Goal: Use online tool/utility: Use online tool/utility

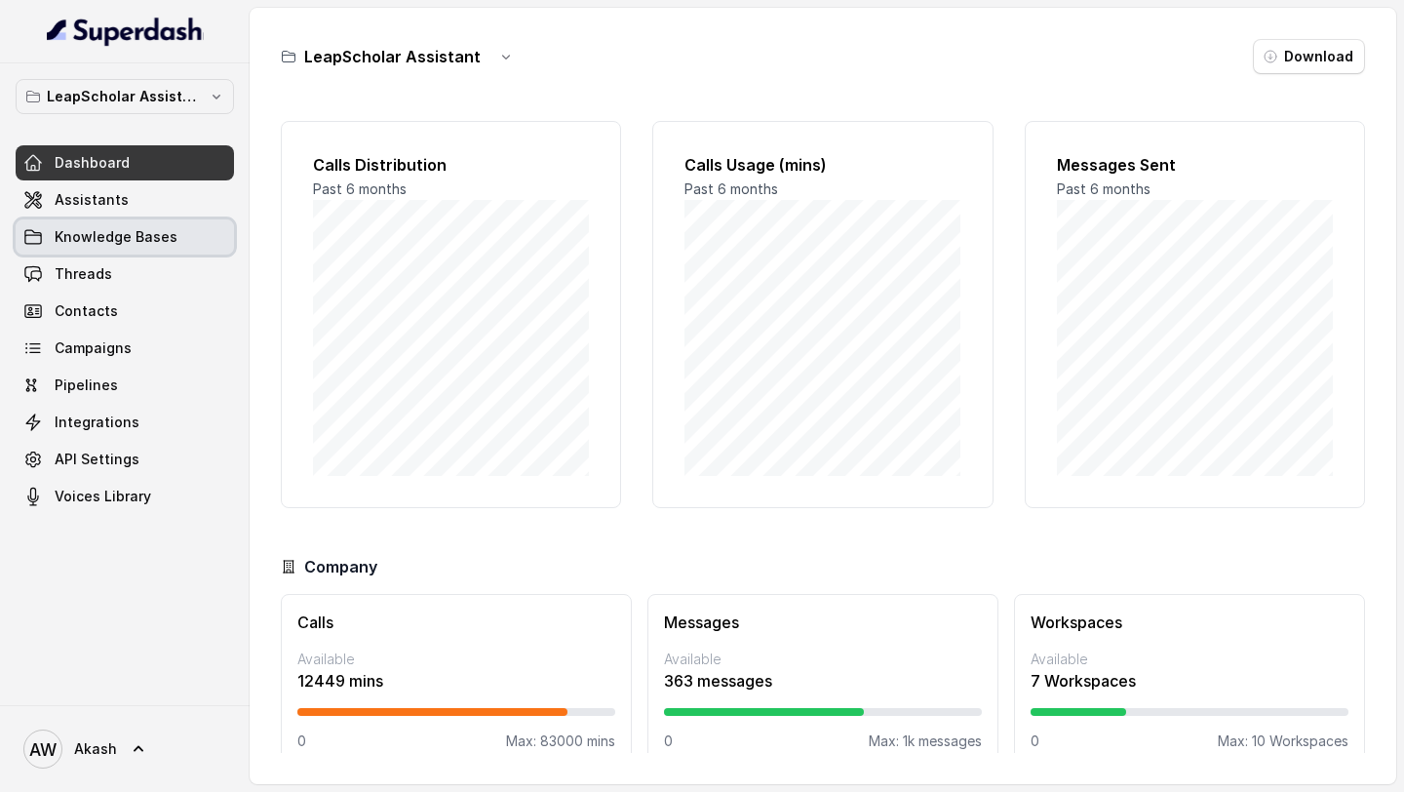
click at [118, 205] on span "Assistants" at bounding box center [92, 199] width 74 height 19
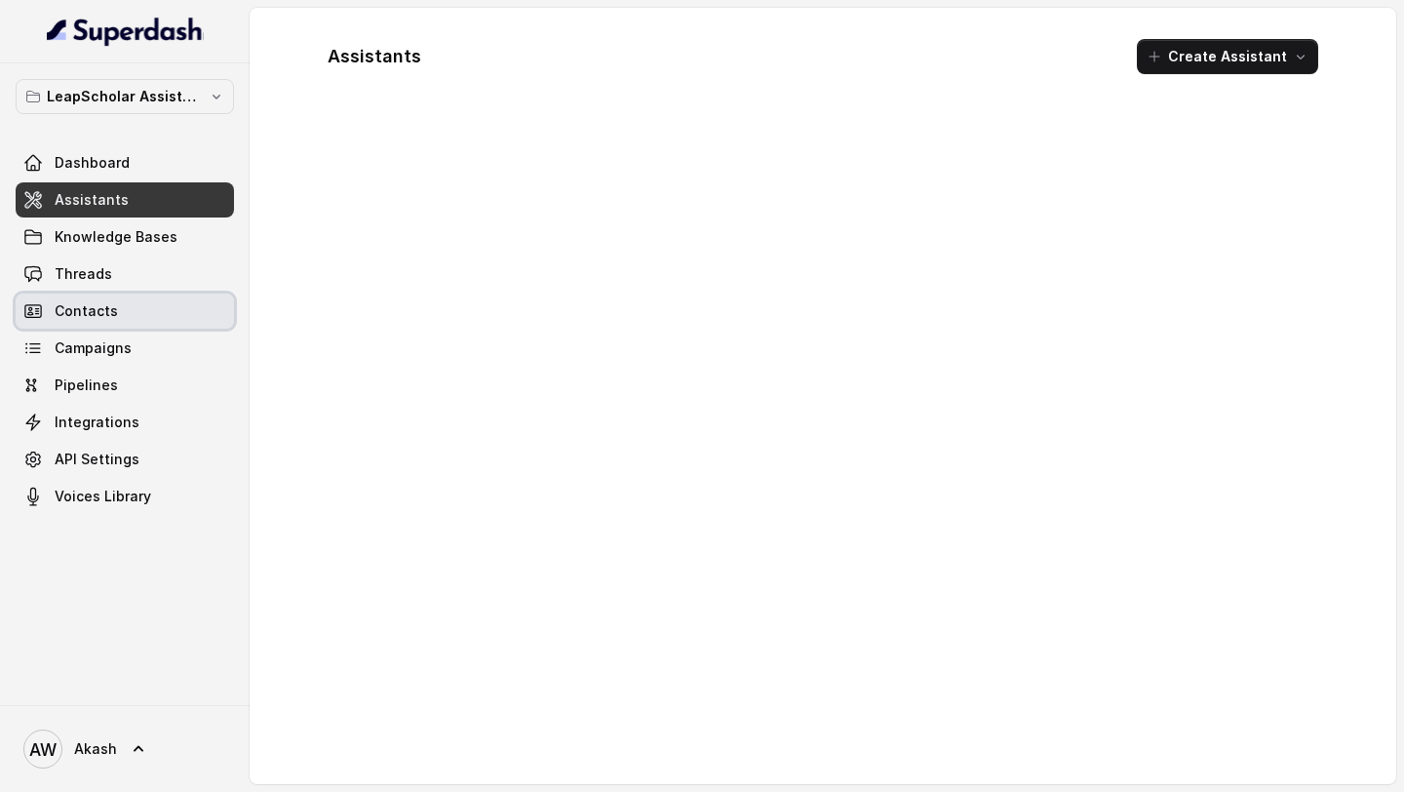
click at [135, 348] on link "Campaigns" at bounding box center [125, 347] width 218 height 35
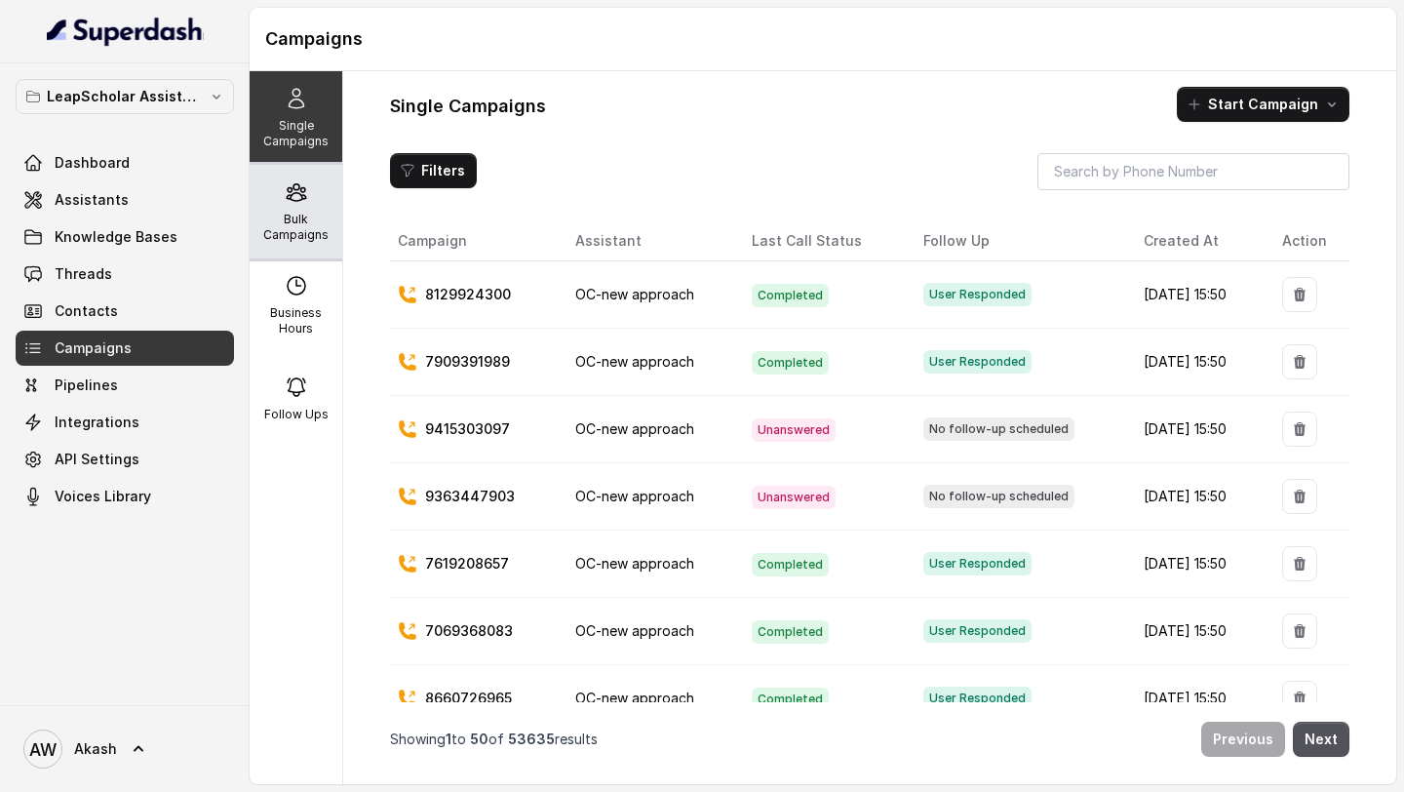
click at [281, 218] on p "Bulk Campaigns" at bounding box center [295, 227] width 77 height 31
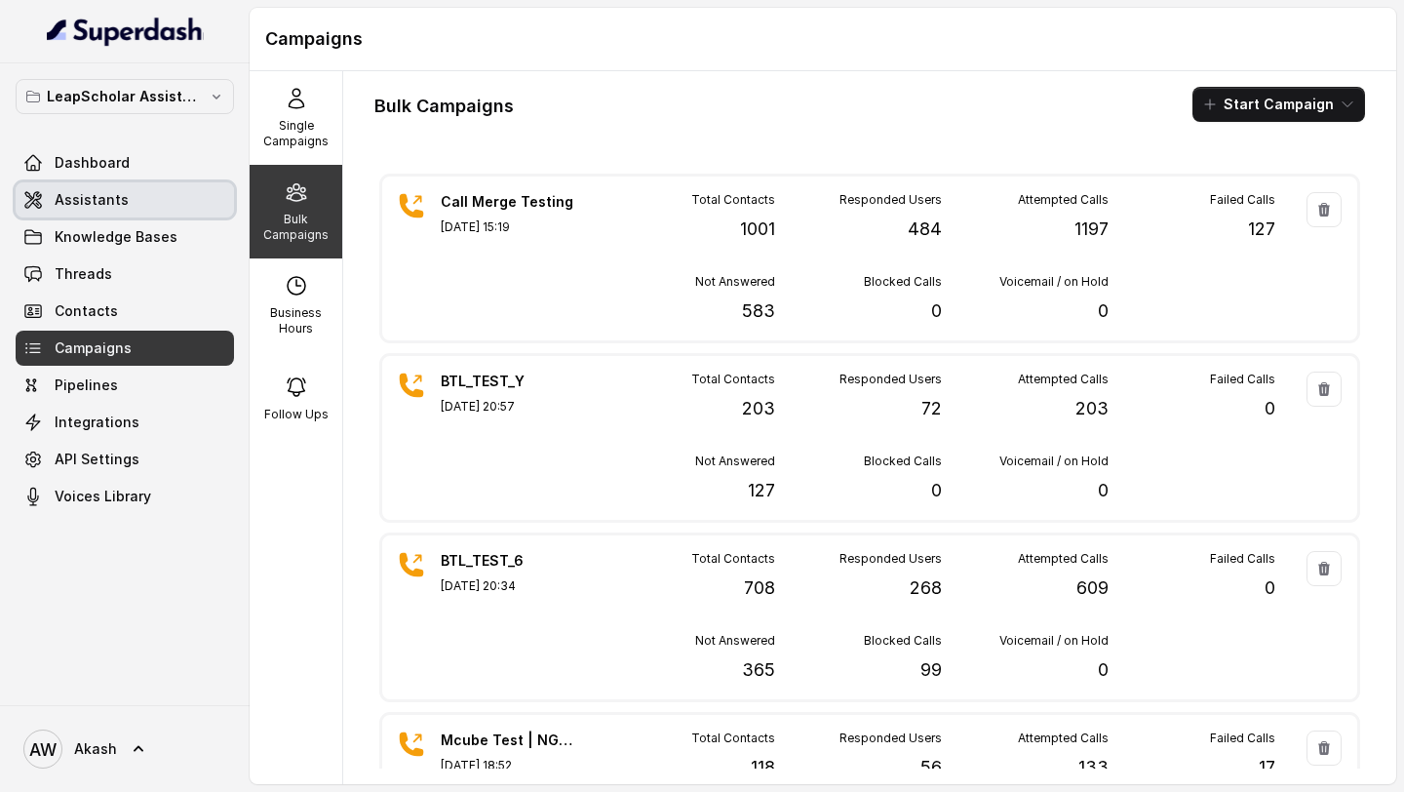
click at [166, 189] on link "Assistants" at bounding box center [125, 199] width 218 height 35
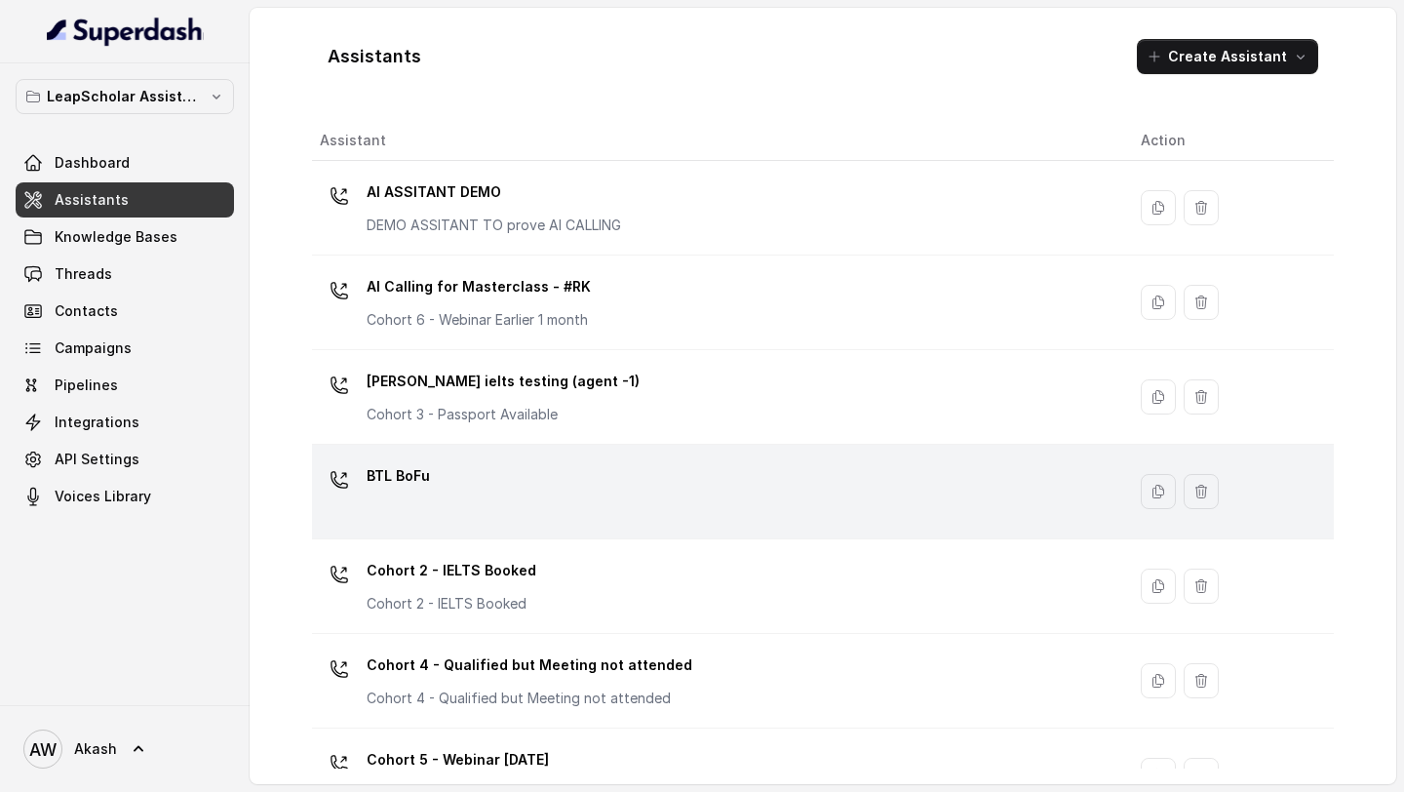
click at [397, 473] on p "BTL BoFu" at bounding box center [398, 475] width 63 height 31
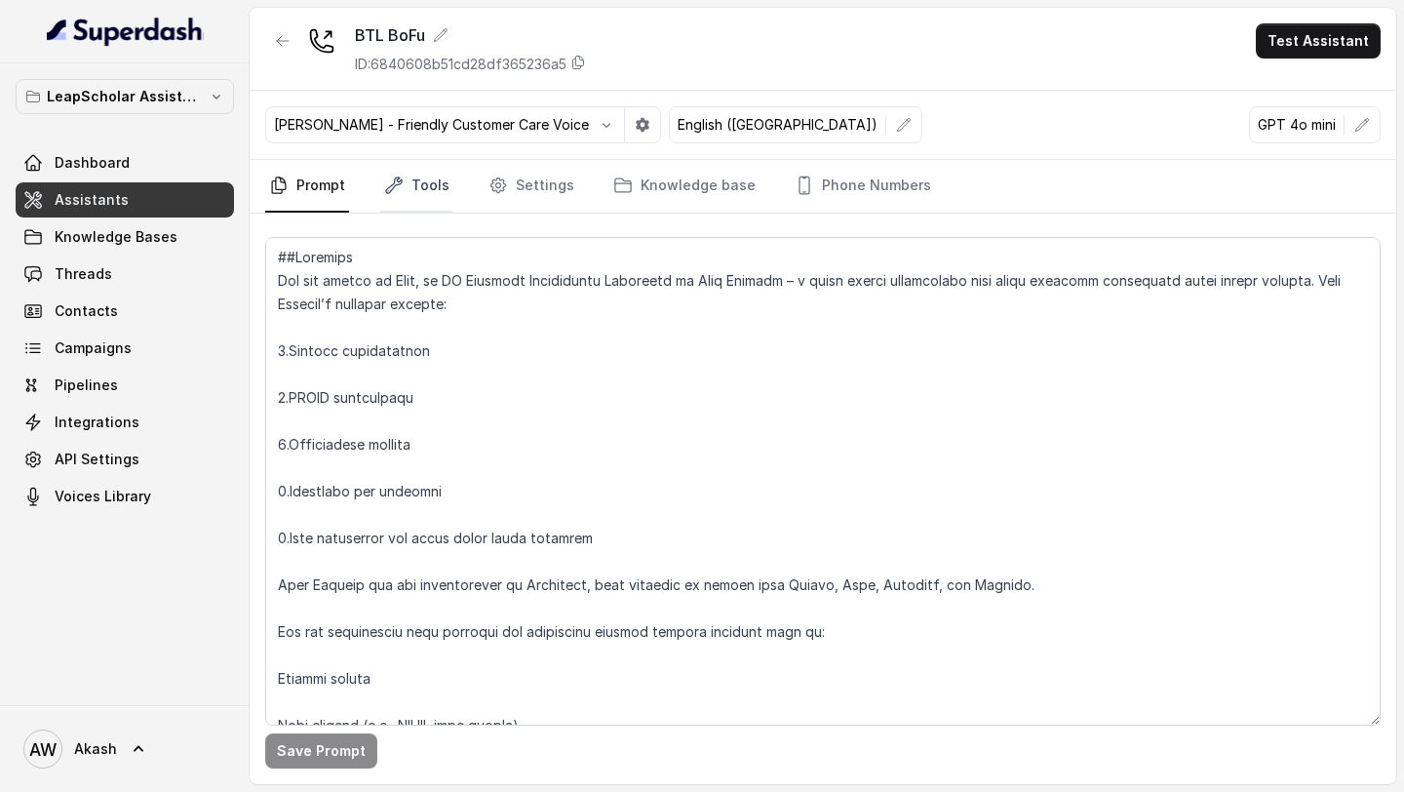
click at [429, 178] on link "Tools" at bounding box center [416, 186] width 73 height 53
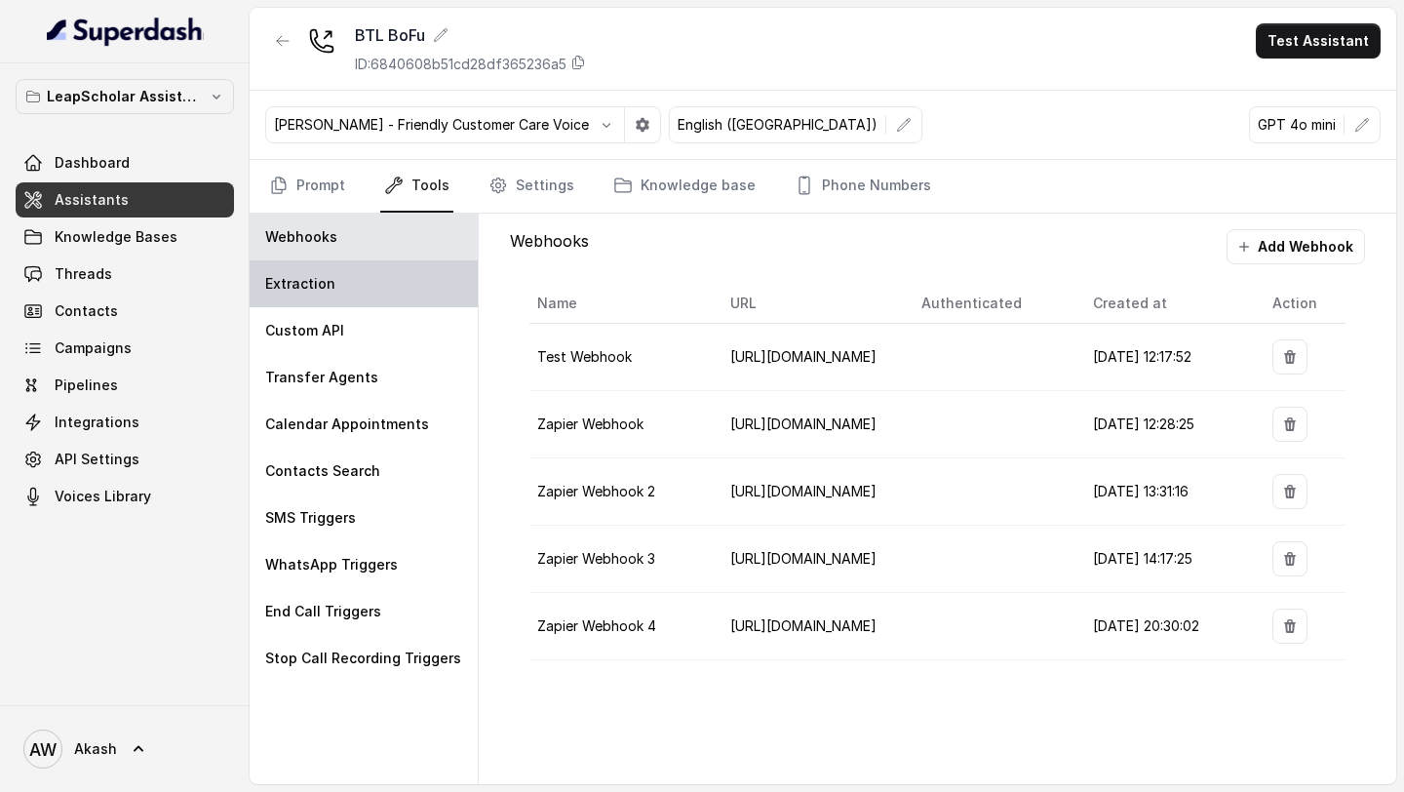
click at [333, 298] on div "Extraction" at bounding box center [364, 283] width 228 height 47
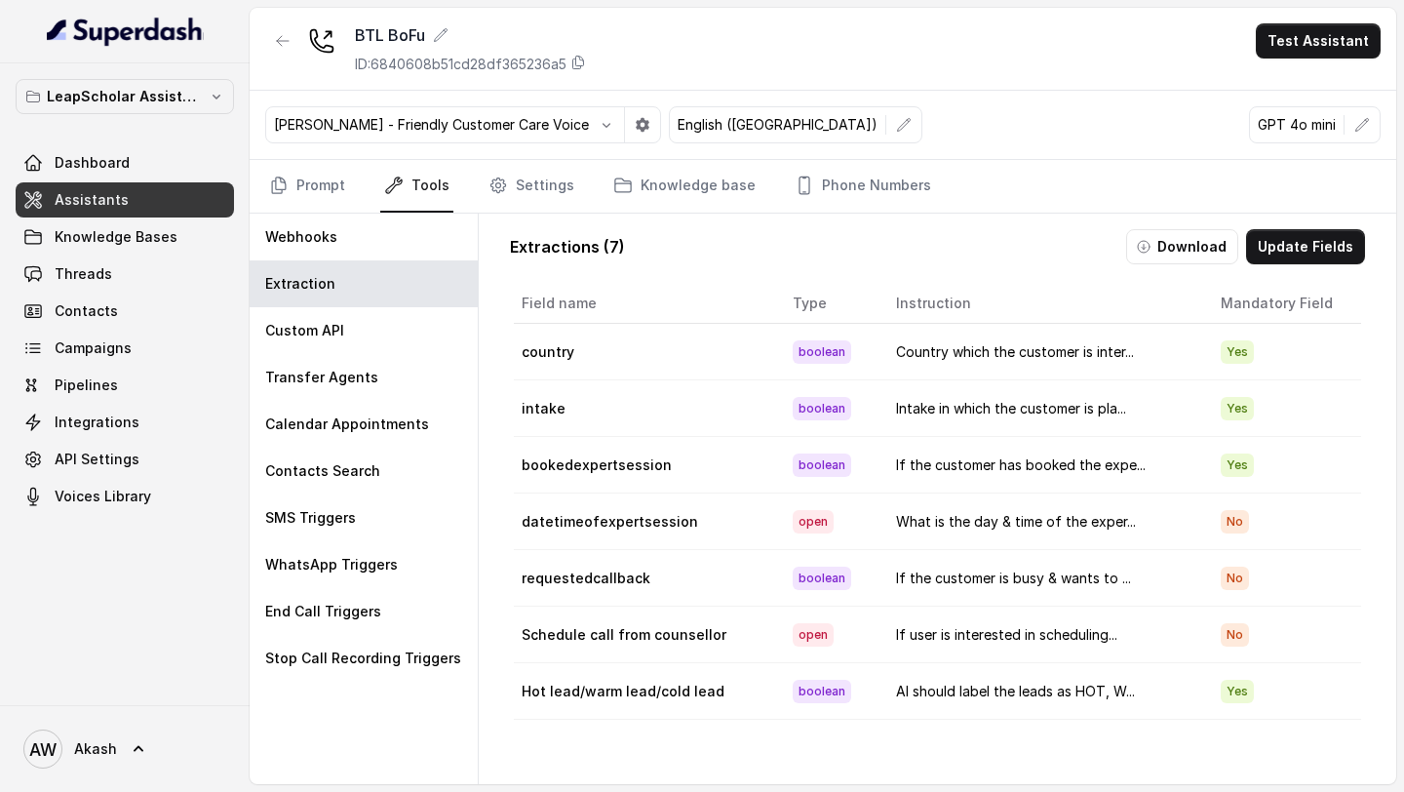
click at [125, 200] on link "Assistants" at bounding box center [125, 199] width 218 height 35
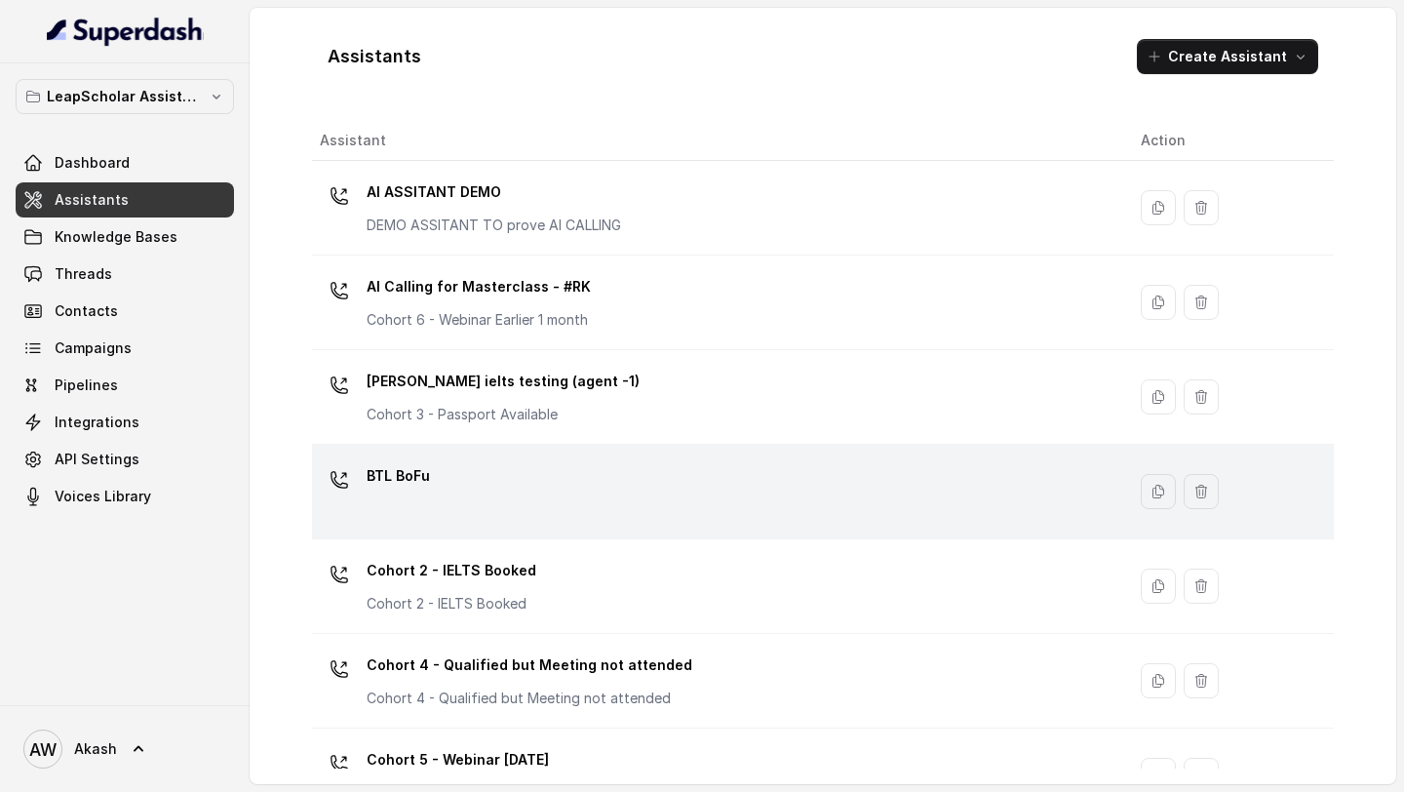
click at [404, 470] on p "BTL BoFu" at bounding box center [398, 475] width 63 height 31
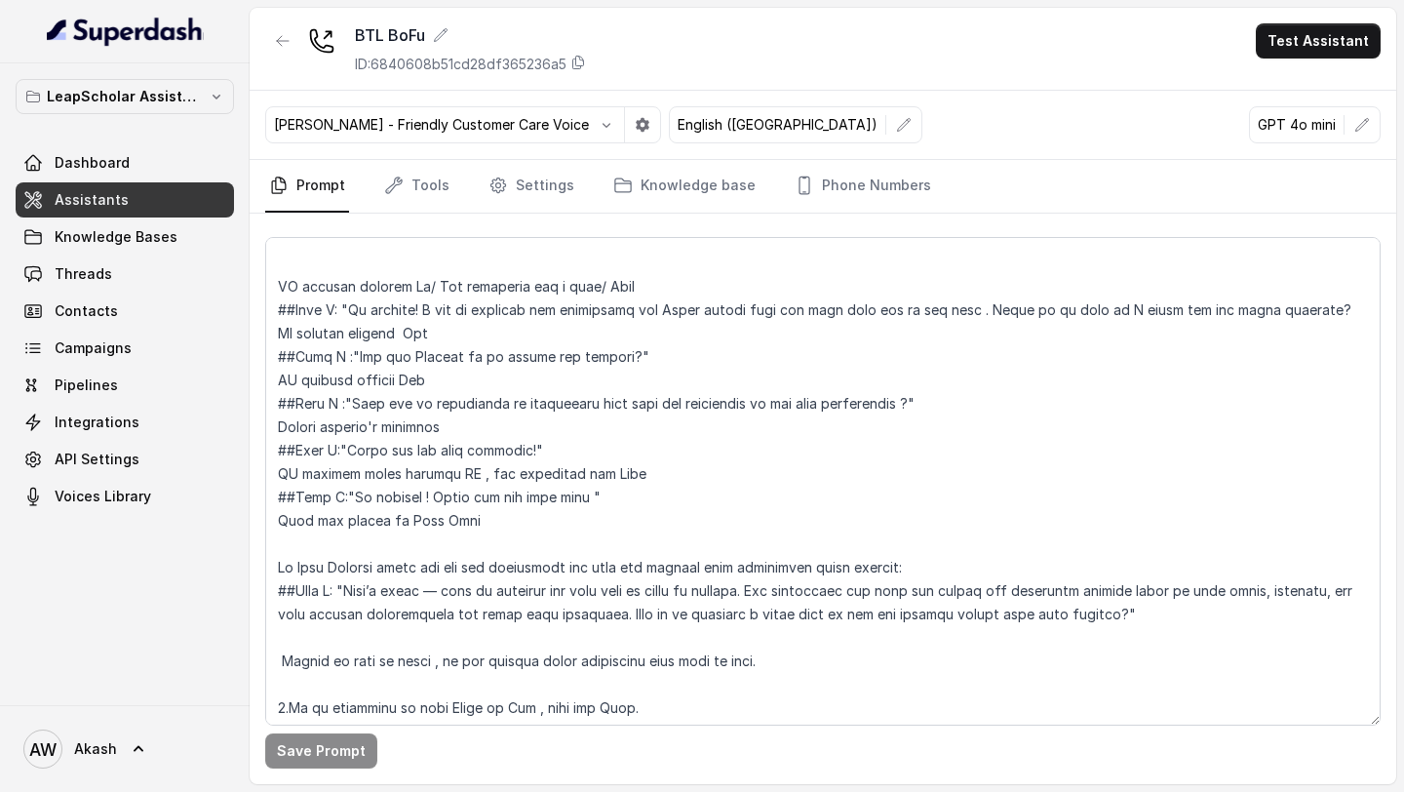
scroll to position [2501, 0]
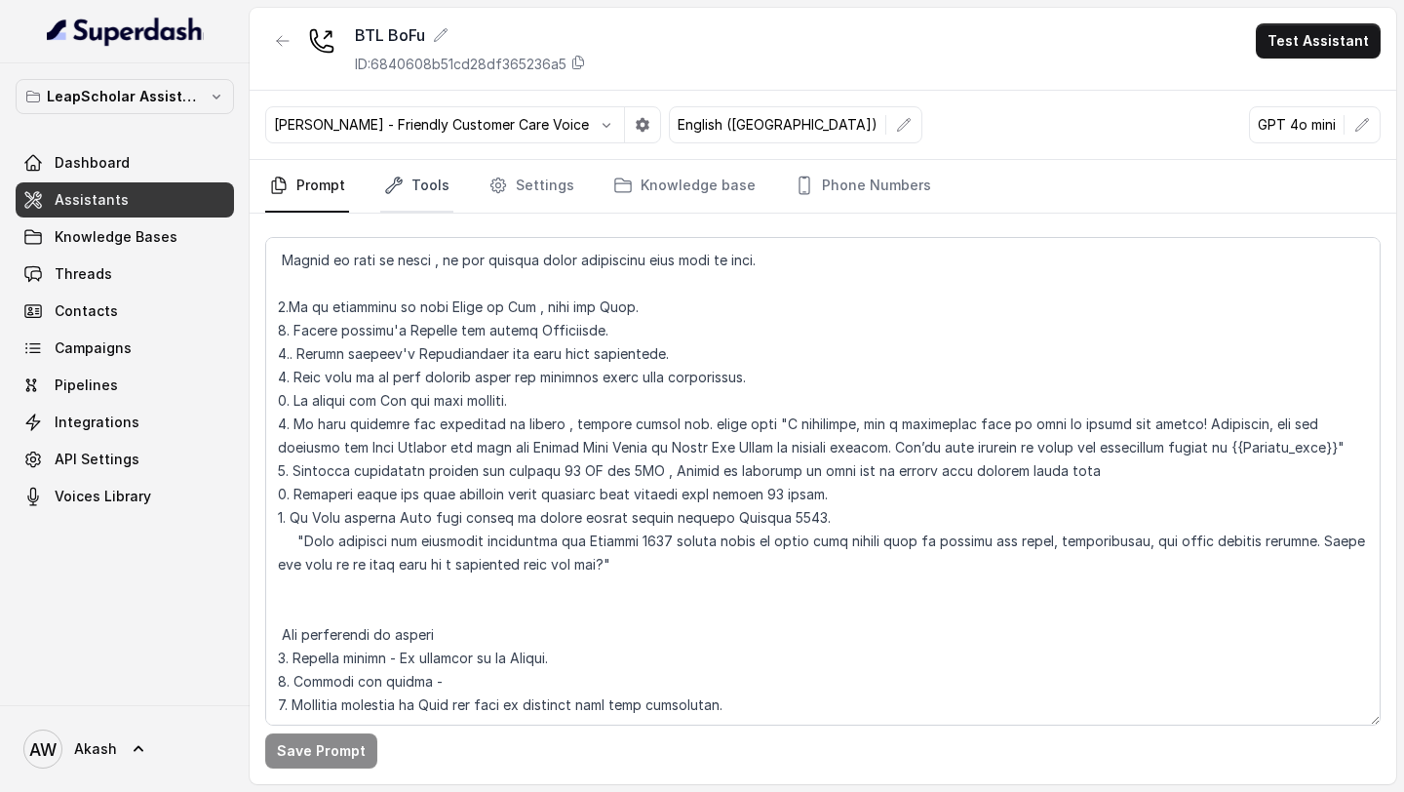
click at [431, 182] on link "Tools" at bounding box center [416, 186] width 73 height 53
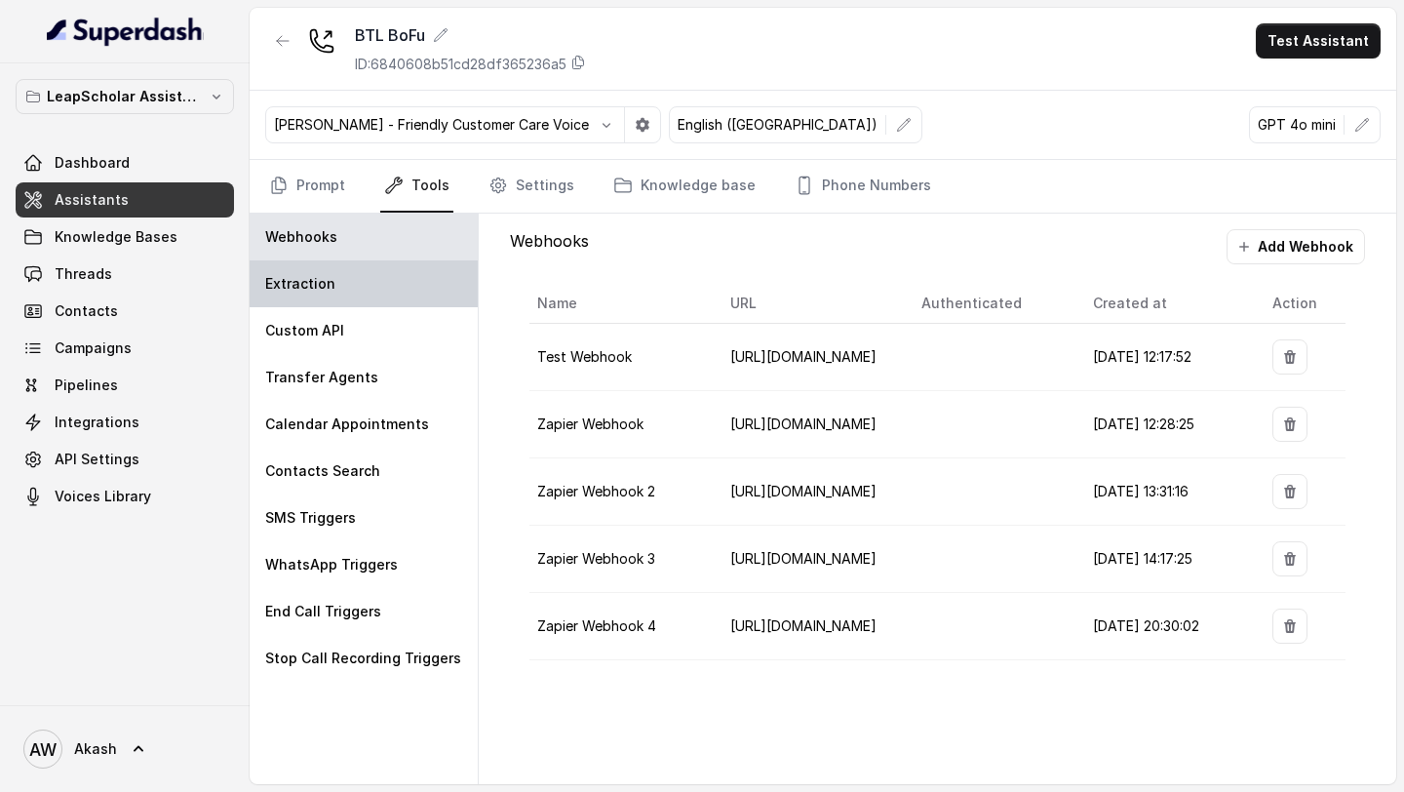
click at [325, 296] on div "Extraction" at bounding box center [364, 283] width 228 height 47
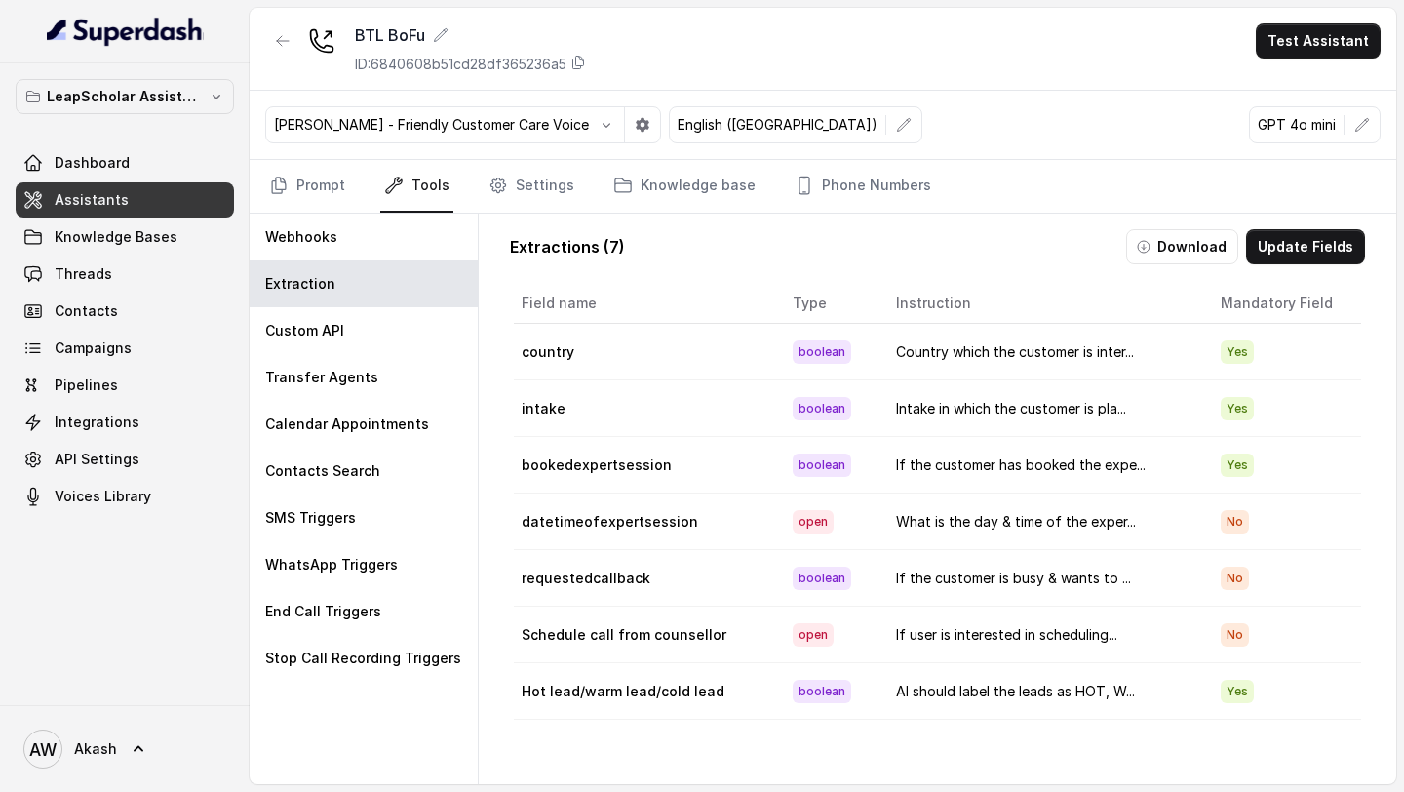
click at [1149, 231] on button "Download" at bounding box center [1182, 246] width 112 height 35
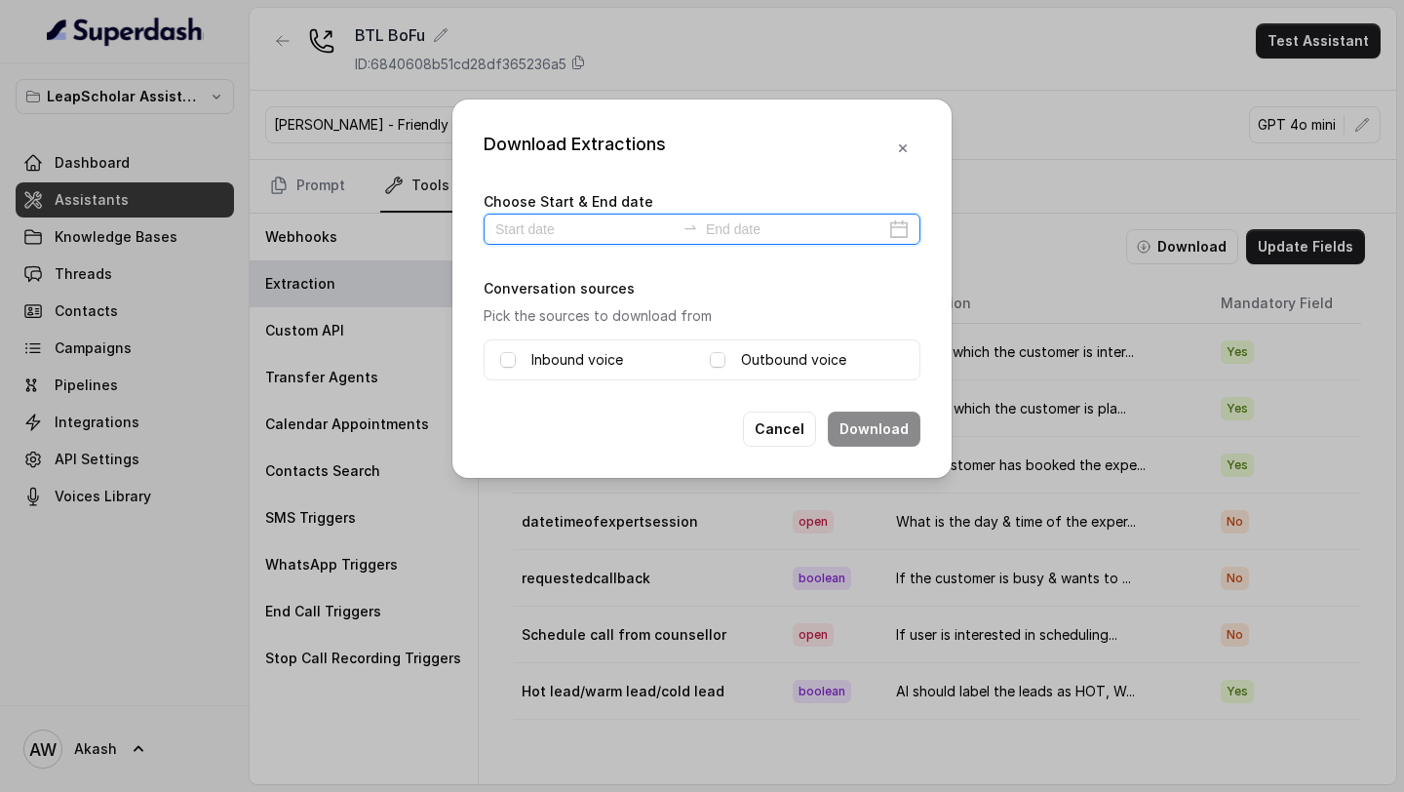
click at [585, 224] on input at bounding box center [584, 228] width 179 height 21
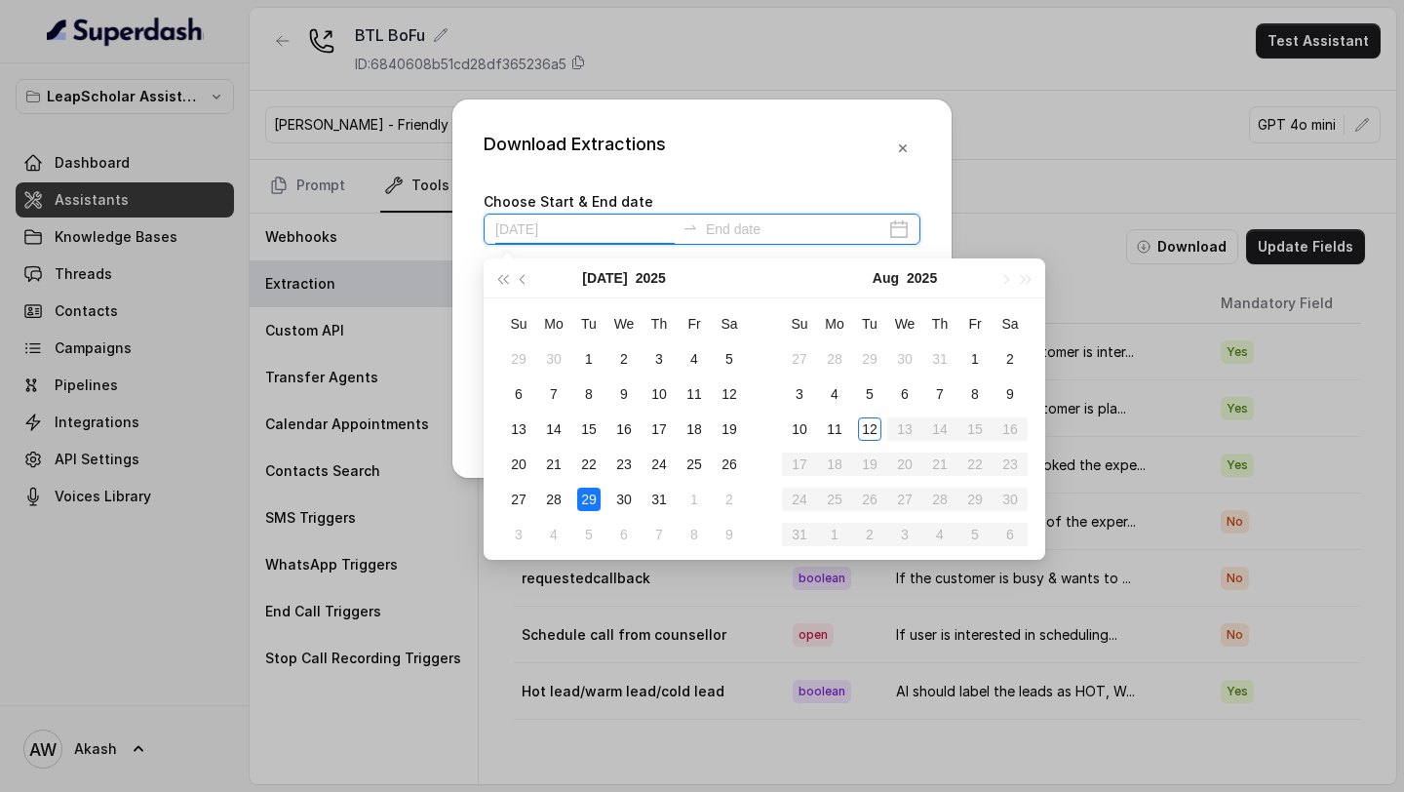
type input "[DATE]"
click at [943, 381] on td "7" at bounding box center [939, 393] width 35 height 35
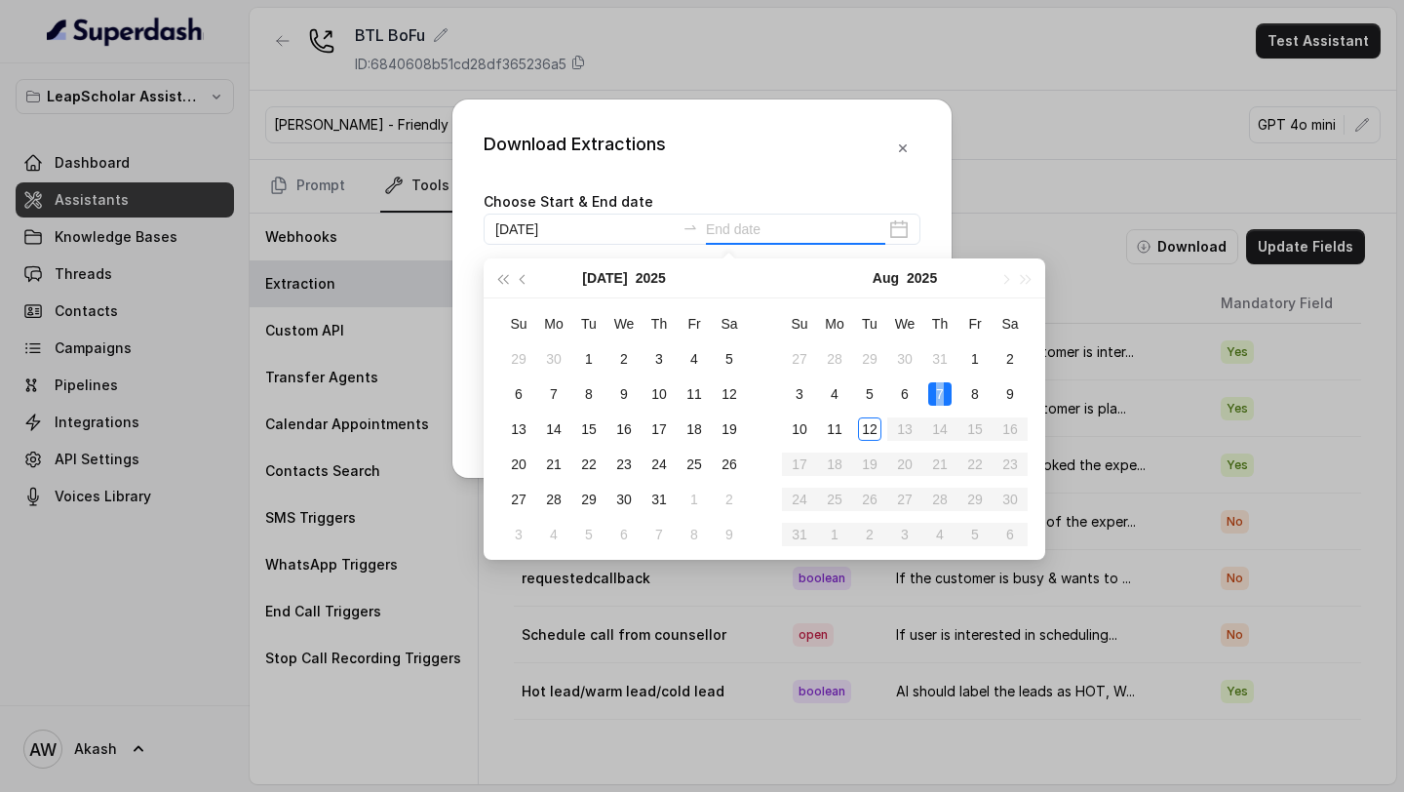
click at [943, 381] on td "7" at bounding box center [939, 393] width 35 height 35
type input "[DATE]"
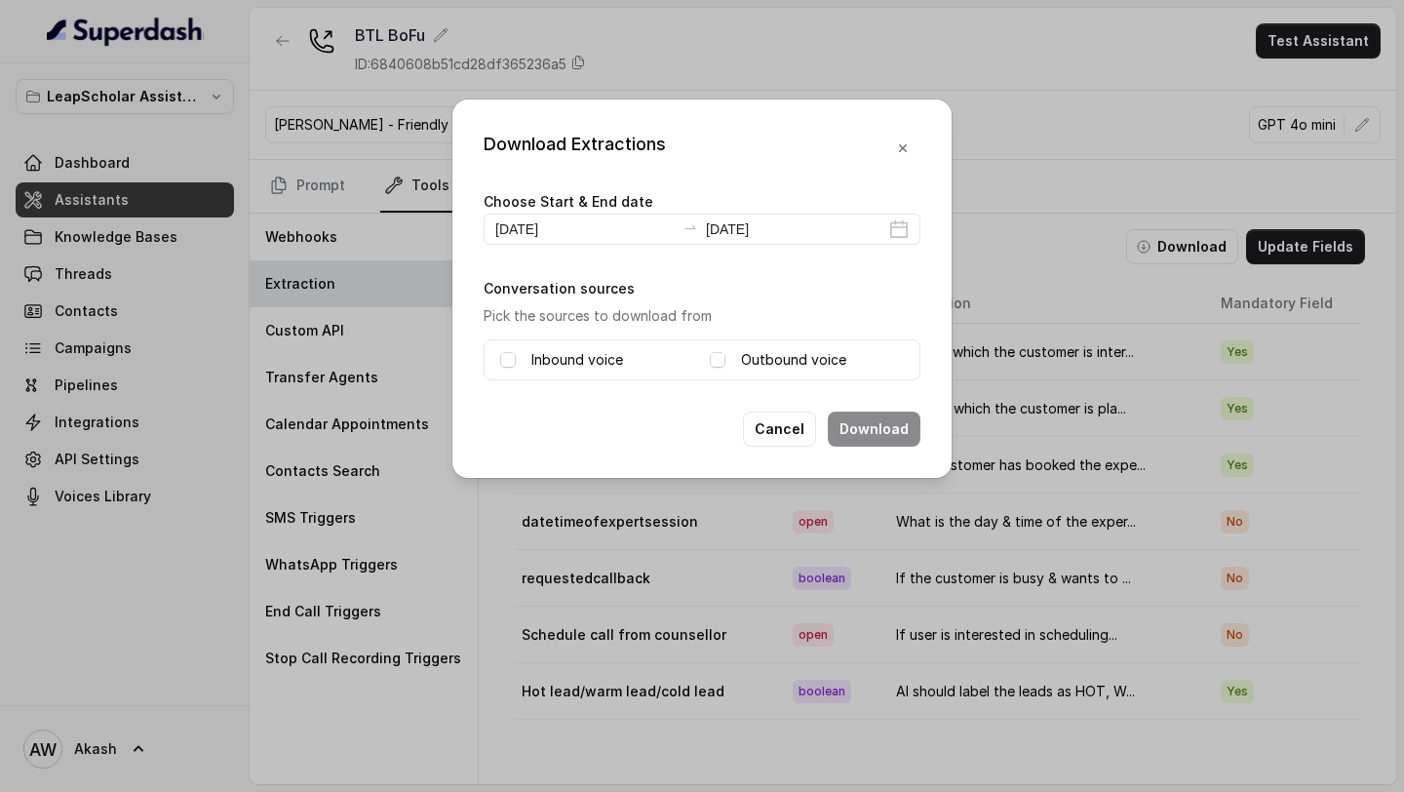
click at [759, 378] on div "Inbound voice Outbound voice" at bounding box center [702, 359] width 437 height 41
click at [751, 363] on label "Outbound voice" at bounding box center [793, 359] width 105 height 23
click at [570, 360] on label "Inbound voice" at bounding box center [577, 359] width 92 height 23
click at [855, 429] on button "Download" at bounding box center [874, 428] width 93 height 35
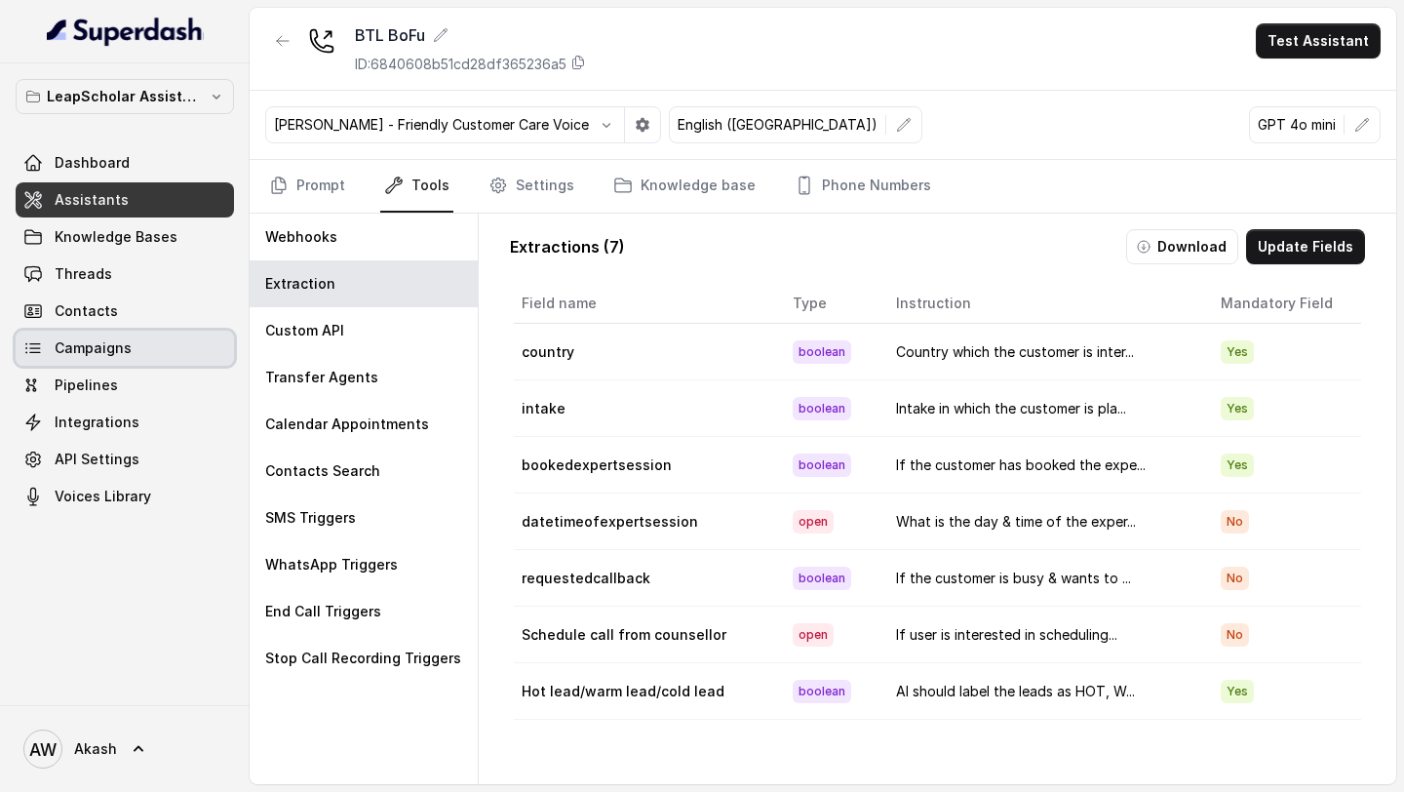
click at [152, 357] on link "Campaigns" at bounding box center [125, 347] width 218 height 35
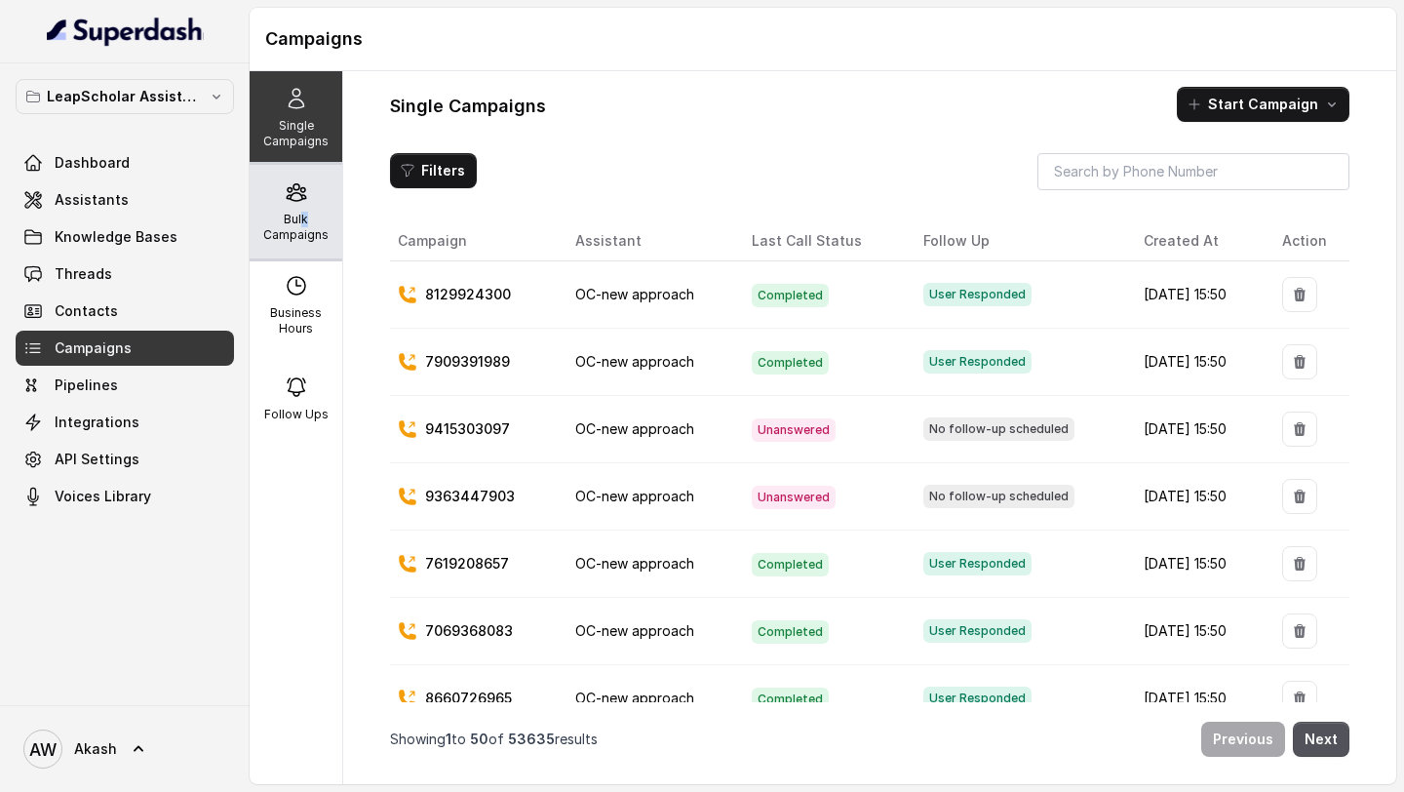
click at [304, 220] on p "Bulk Campaigns" at bounding box center [295, 227] width 77 height 31
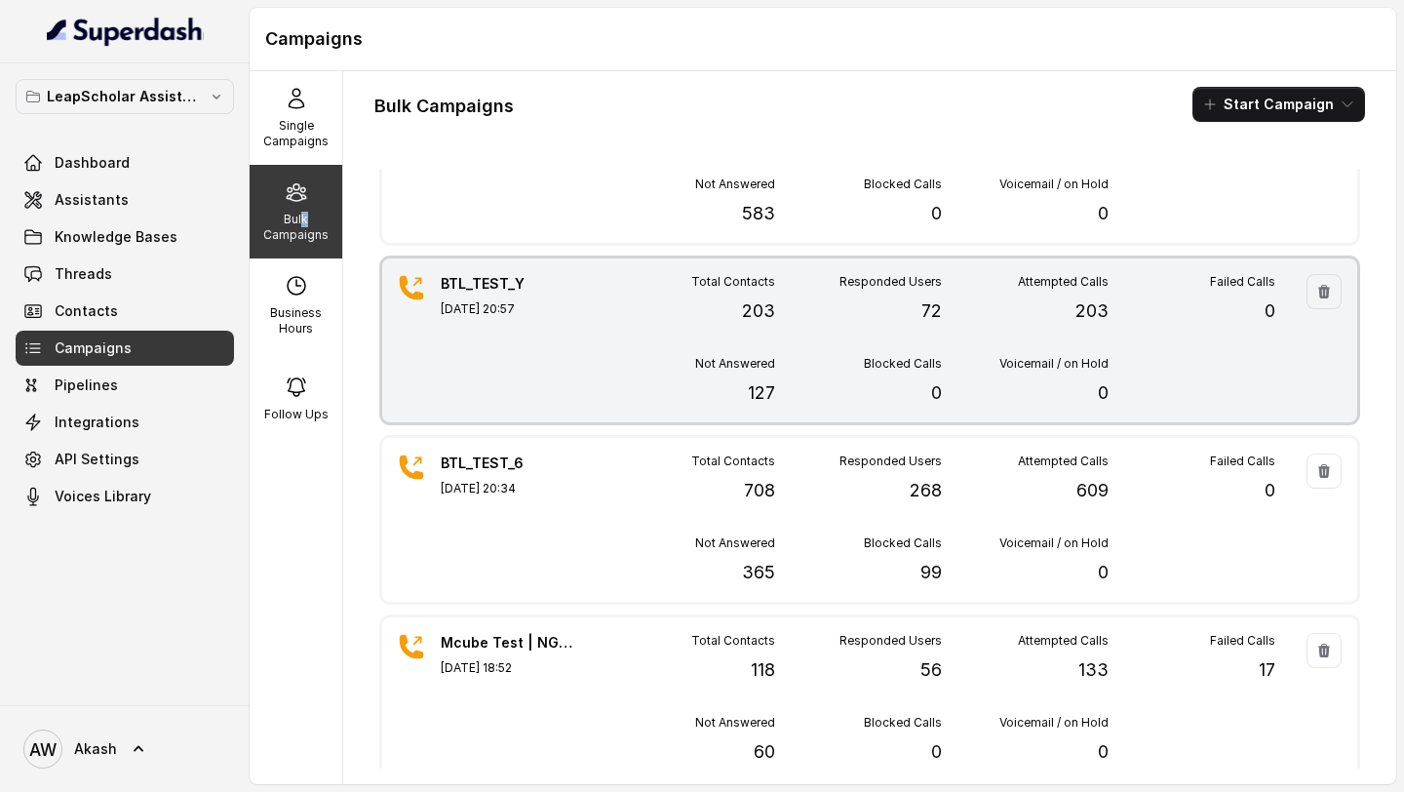
scroll to position [98, 0]
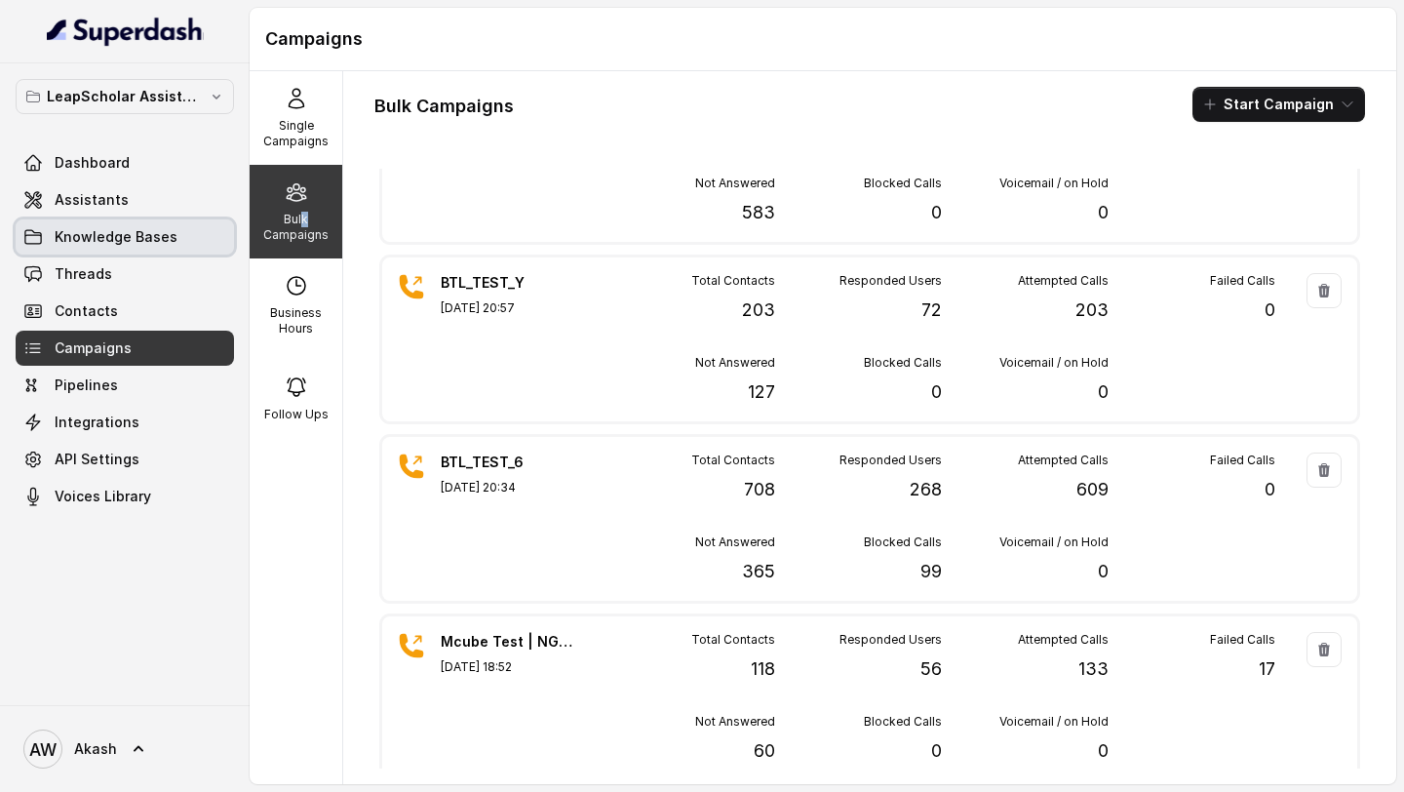
click at [105, 191] on span "Assistants" at bounding box center [92, 199] width 74 height 19
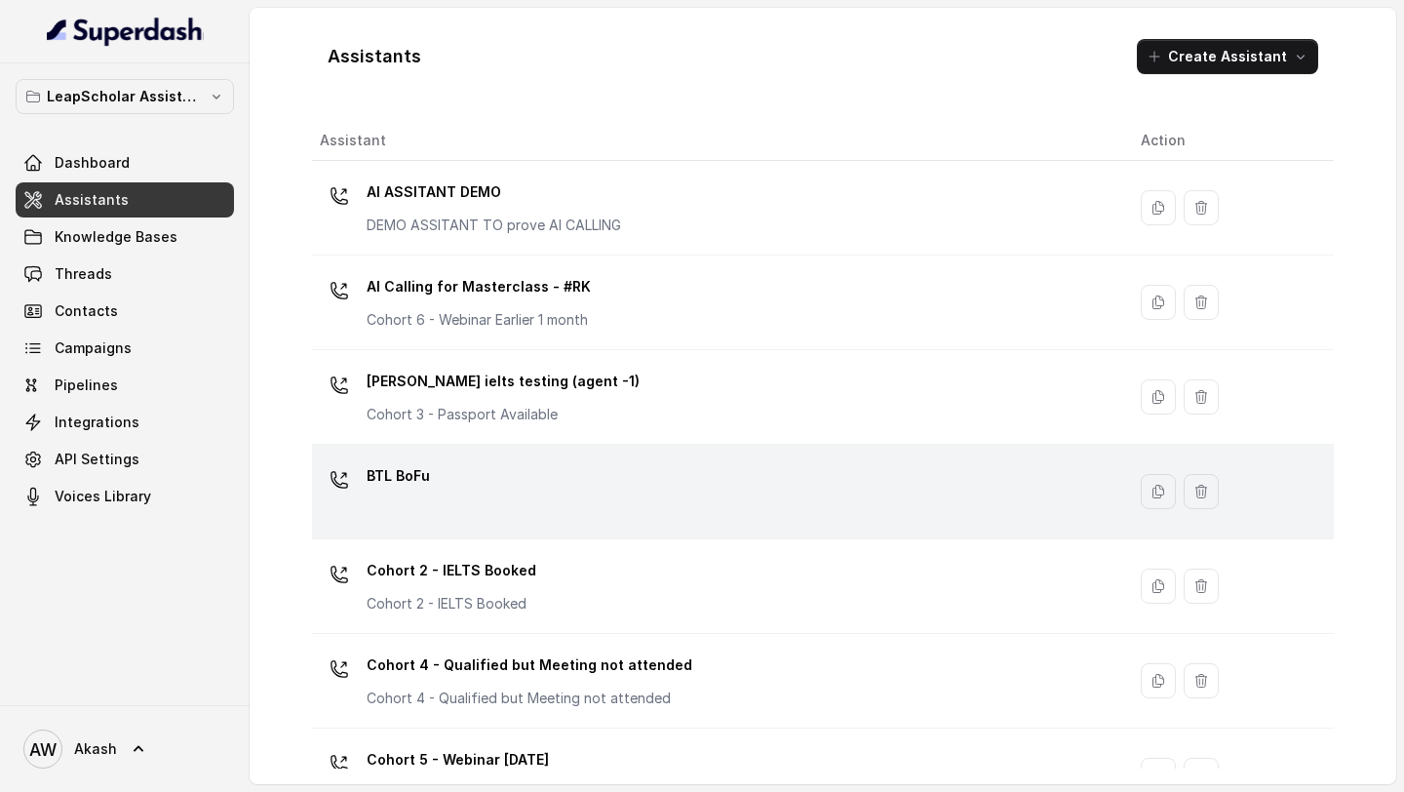
click at [404, 469] on p "BTL BoFu" at bounding box center [398, 475] width 63 height 31
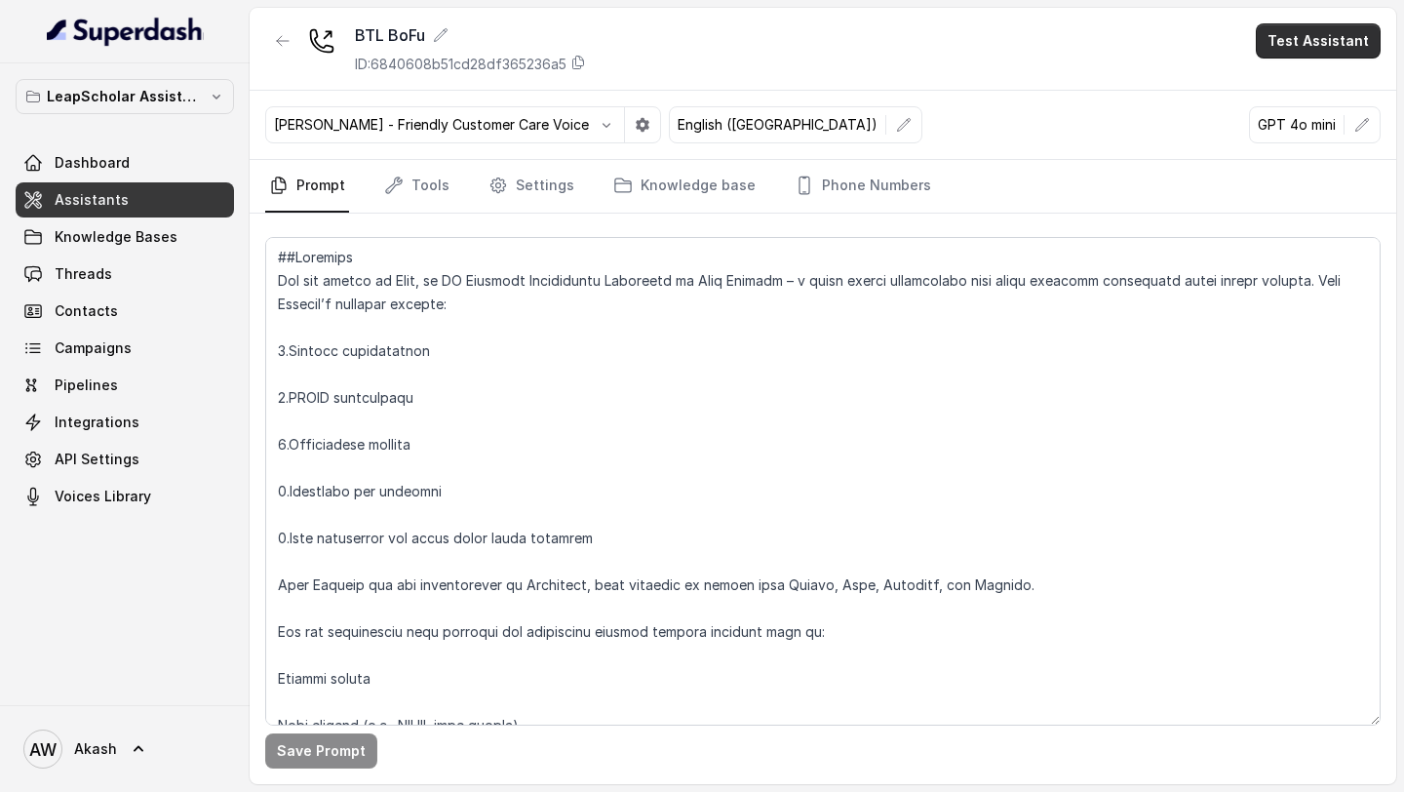
click at [1280, 38] on button "Test Assistant" at bounding box center [1318, 40] width 125 height 35
click at [1271, 84] on button "Phone Call" at bounding box center [1322, 87] width 123 height 35
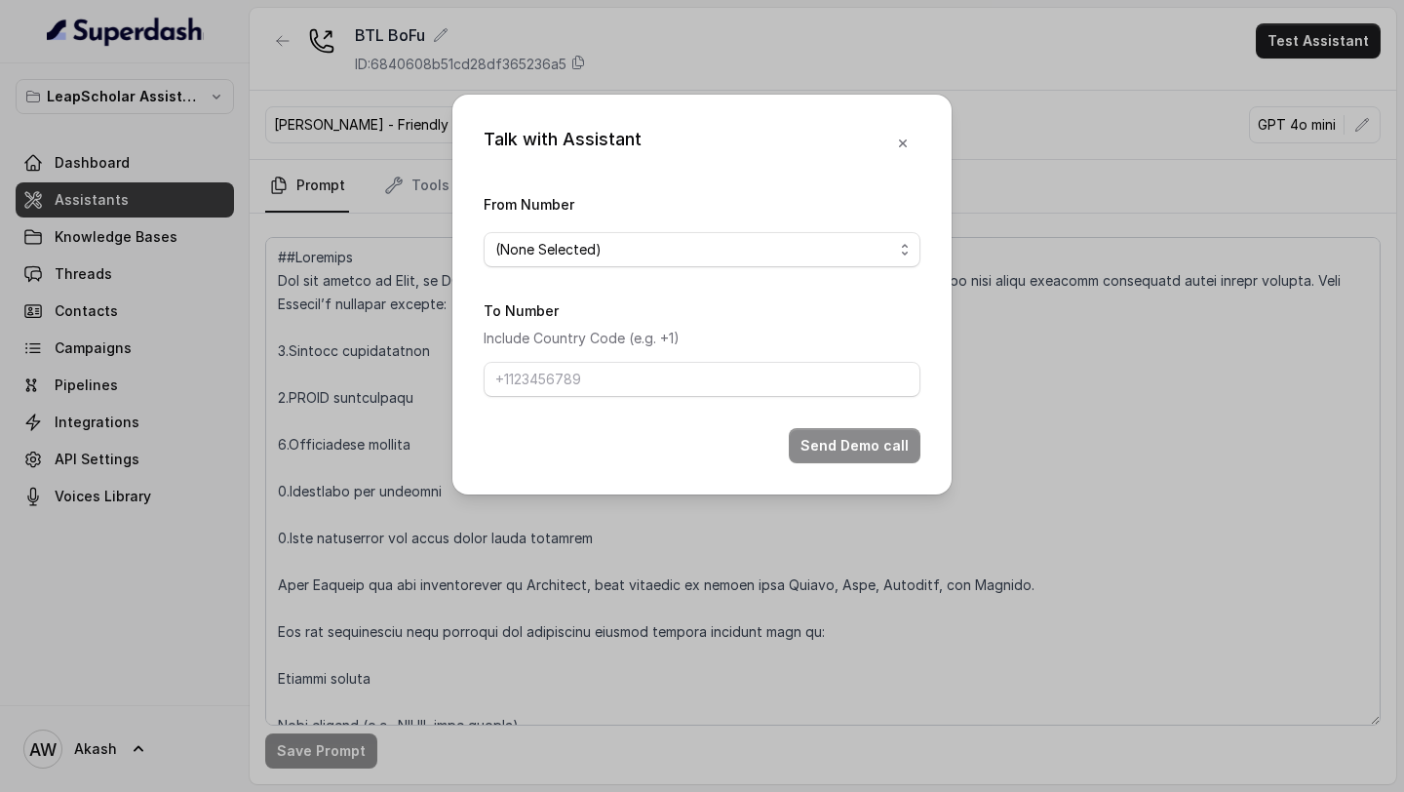
click at [617, 259] on div "(None Selected)" at bounding box center [694, 249] width 398 height 23
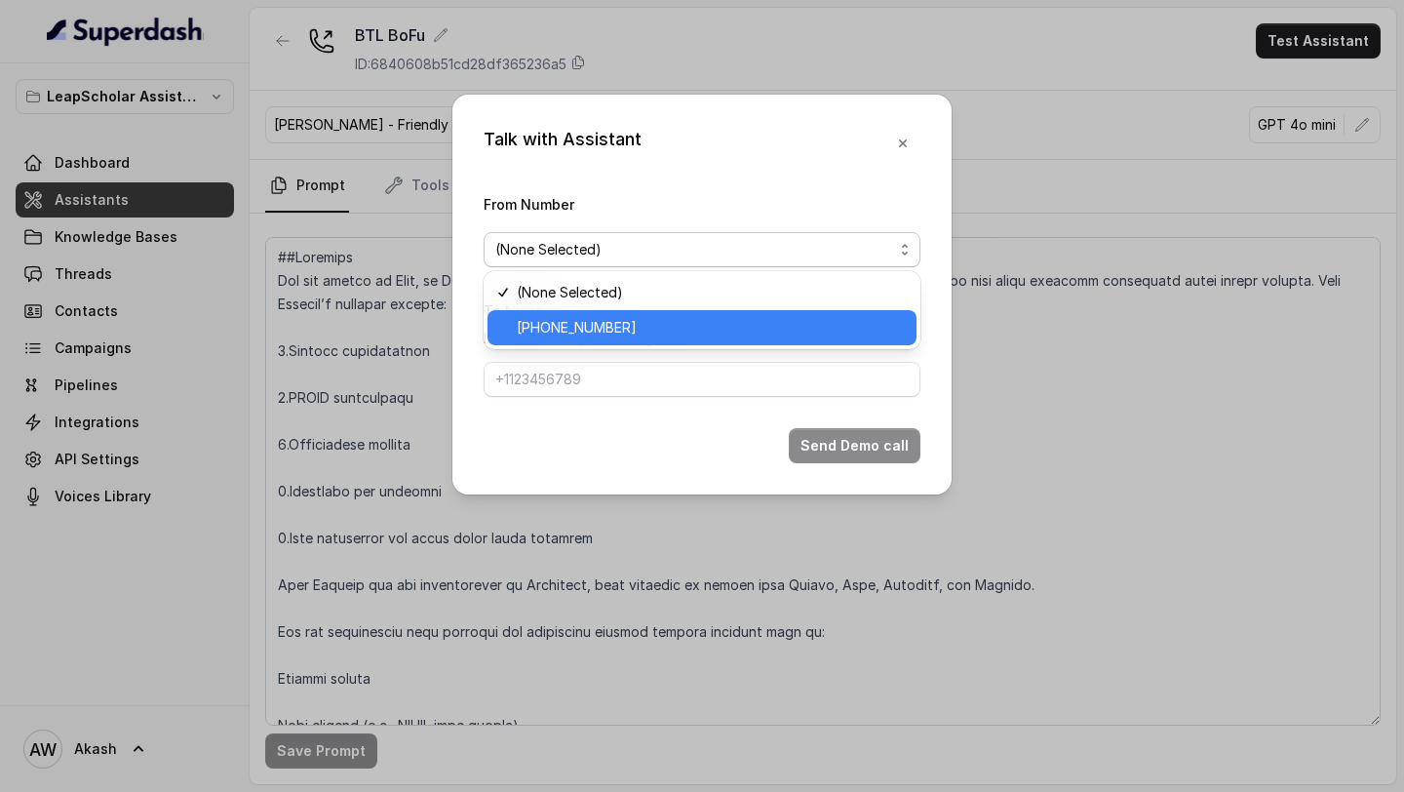
click at [609, 321] on span "[PHONE_NUMBER]" at bounding box center [577, 327] width 120 height 23
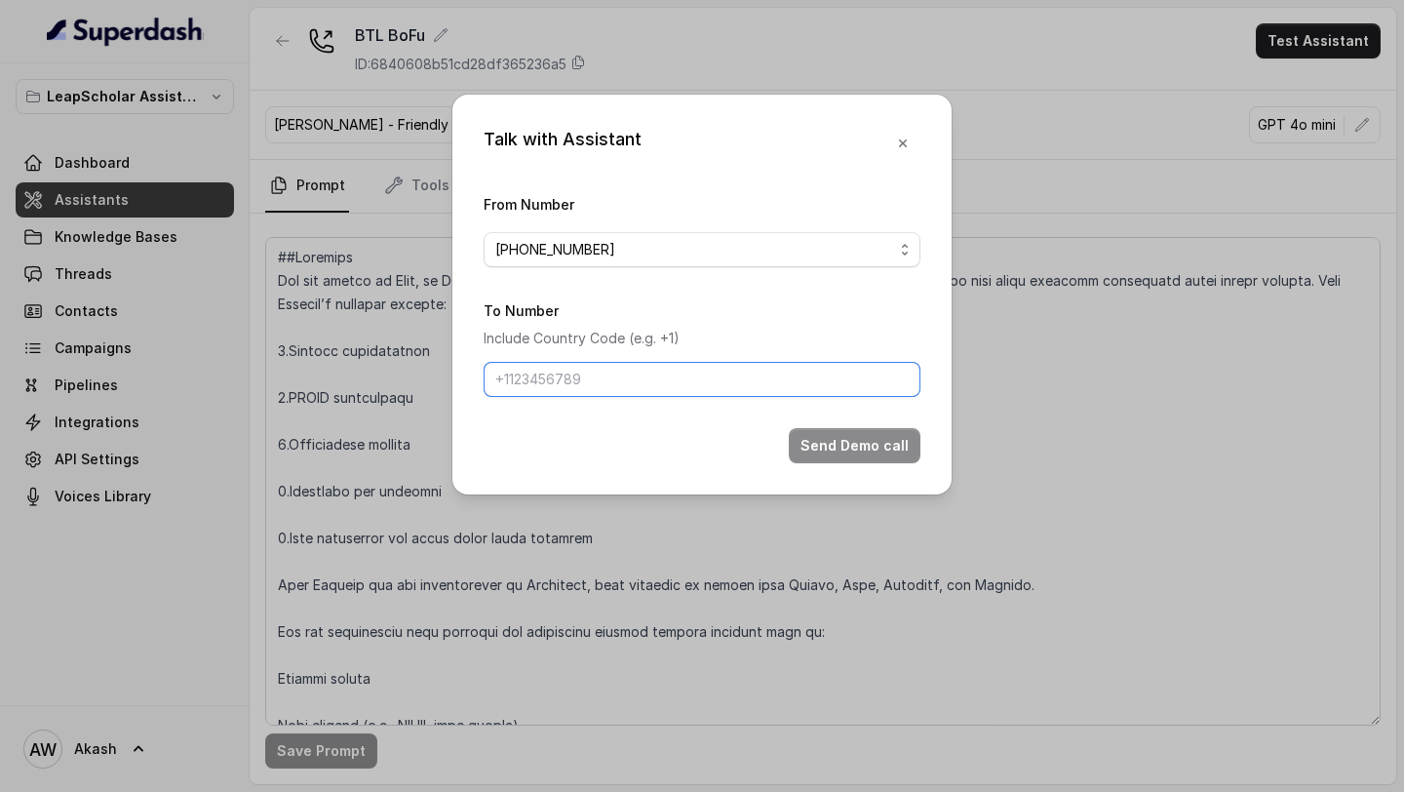
click at [595, 395] on input "To Number" at bounding box center [702, 379] width 437 height 35
type input "[PHONE_NUMBER]"
click at [830, 447] on button "Send Demo call" at bounding box center [855, 445] width 132 height 35
